Goal: Task Accomplishment & Management: Manage account settings

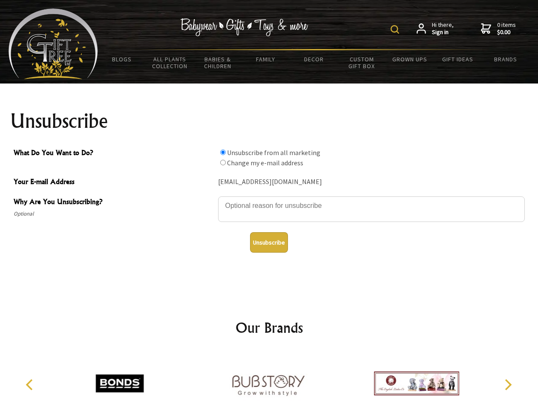
click at [396, 29] on img at bounding box center [395, 29] width 9 height 9
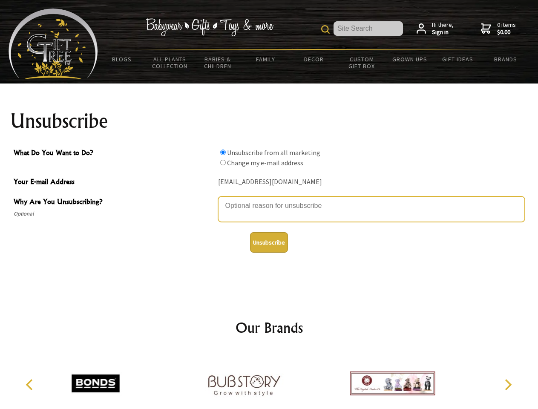
click at [269, 199] on textarea "Why Are You Unsubscribing?" at bounding box center [371, 209] width 307 height 26
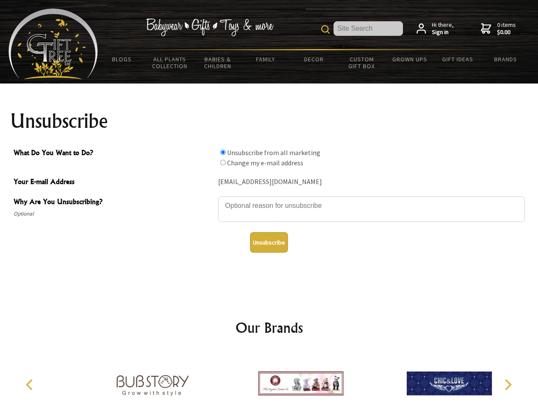
click at [223, 152] on input "What Do You Want to Do?" at bounding box center [223, 153] width 6 height 6
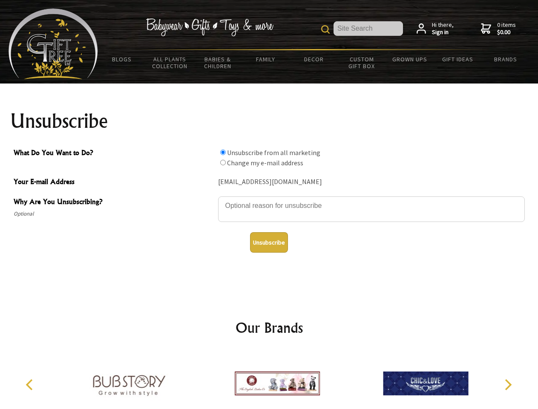
click at [223, 162] on input "What Do You Want to Do?" at bounding box center [223, 163] width 6 height 6
radio input "true"
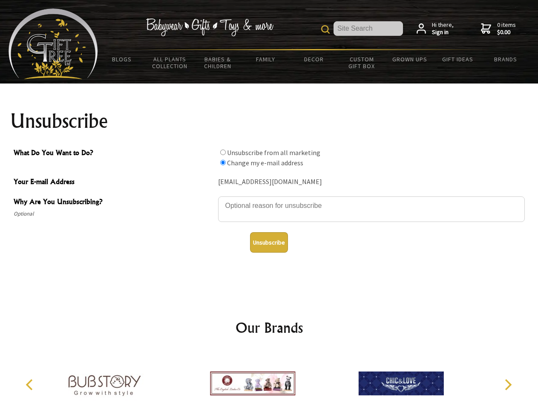
click at [269, 242] on button "Unsubscribe" at bounding box center [269, 242] width 38 height 20
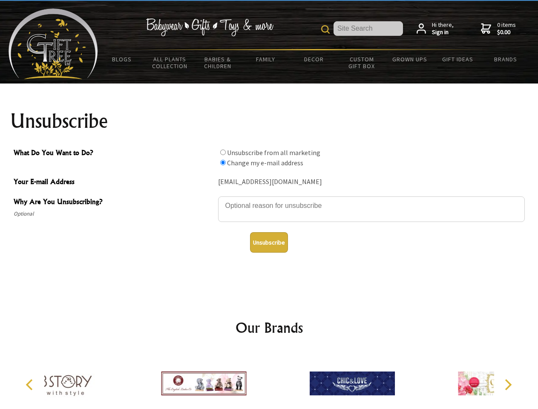
click at [31, 385] on icon "Previous" at bounding box center [30, 384] width 11 height 11
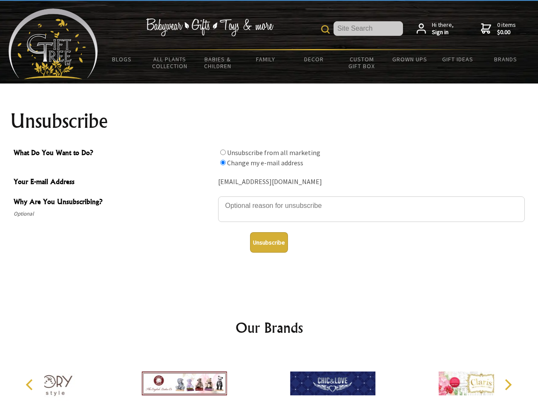
click at [508, 385] on icon "Next" at bounding box center [507, 384] width 11 height 11
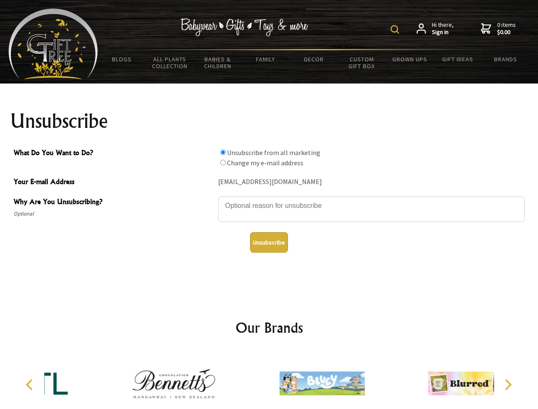
click at [396, 29] on img at bounding box center [395, 29] width 9 height 9
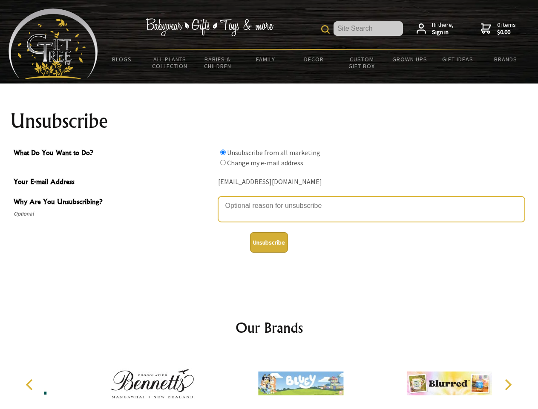
click at [269, 199] on textarea "Why Are You Unsubscribing?" at bounding box center [371, 209] width 307 height 26
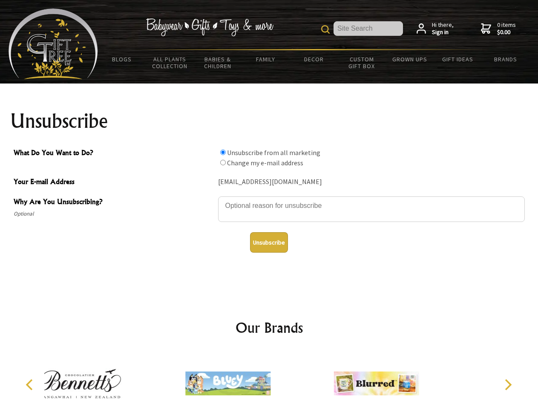
click at [223, 152] on input "What Do You Want to Do?" at bounding box center [223, 153] width 6 height 6
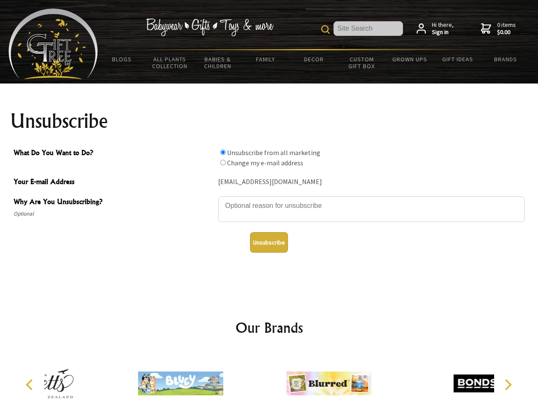
click at [223, 162] on input "What Do You Want to Do?" at bounding box center [223, 163] width 6 height 6
radio input "true"
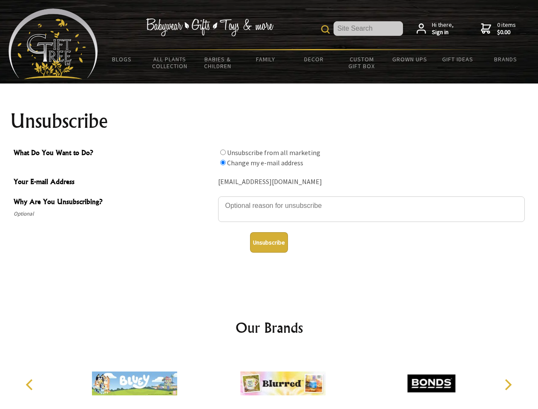
click at [269, 242] on button "Unsubscribe" at bounding box center [269, 242] width 38 height 20
click at [269, 380] on img at bounding box center [282, 383] width 85 height 64
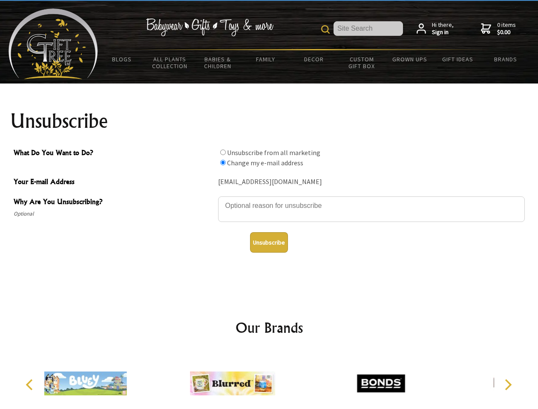
click at [31, 385] on icon "Previous" at bounding box center [30, 384] width 11 height 11
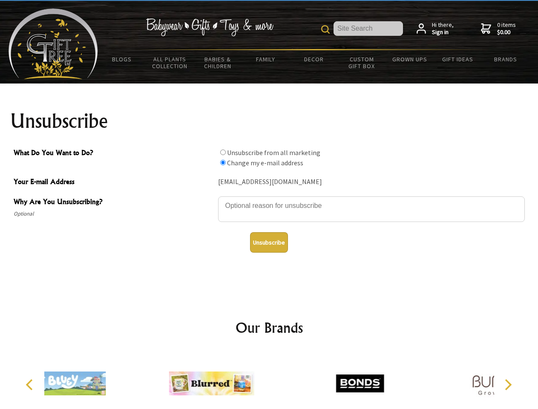
click at [508, 385] on icon "Next" at bounding box center [507, 384] width 11 height 11
